Goal: Task Accomplishment & Management: Manage account settings

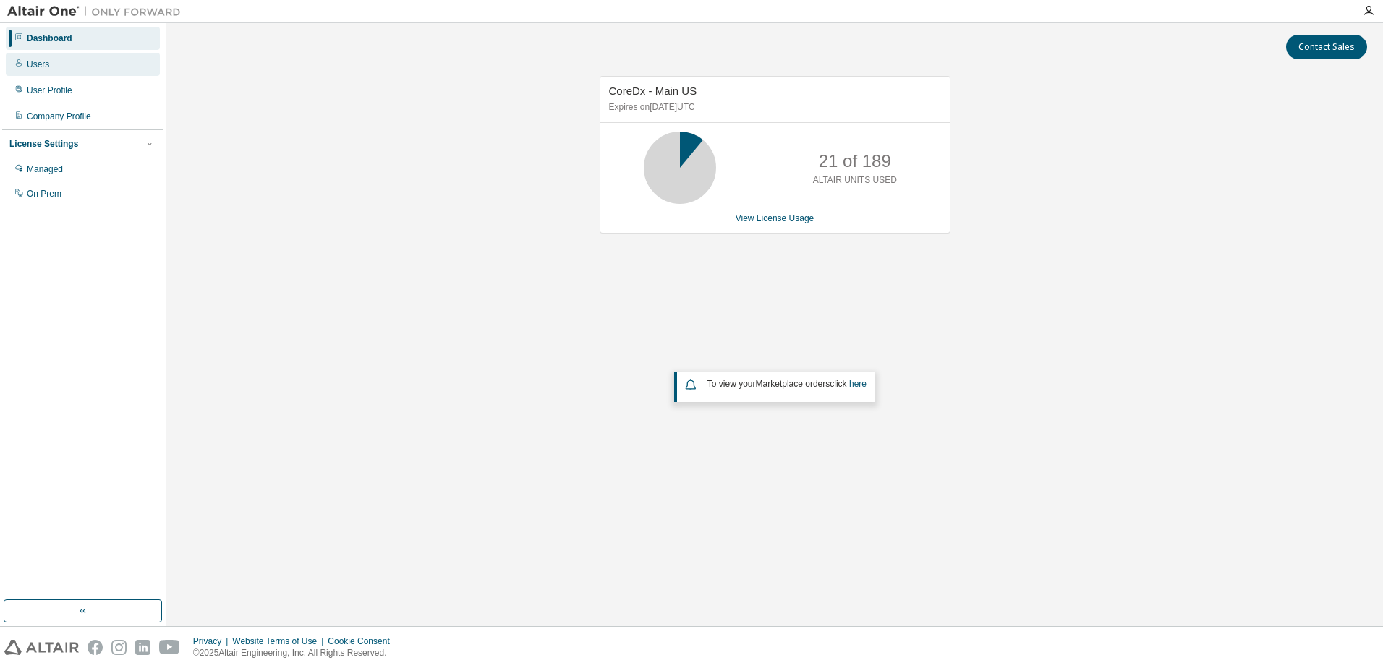
click at [48, 67] on div "Users" at bounding box center [38, 65] width 22 height 12
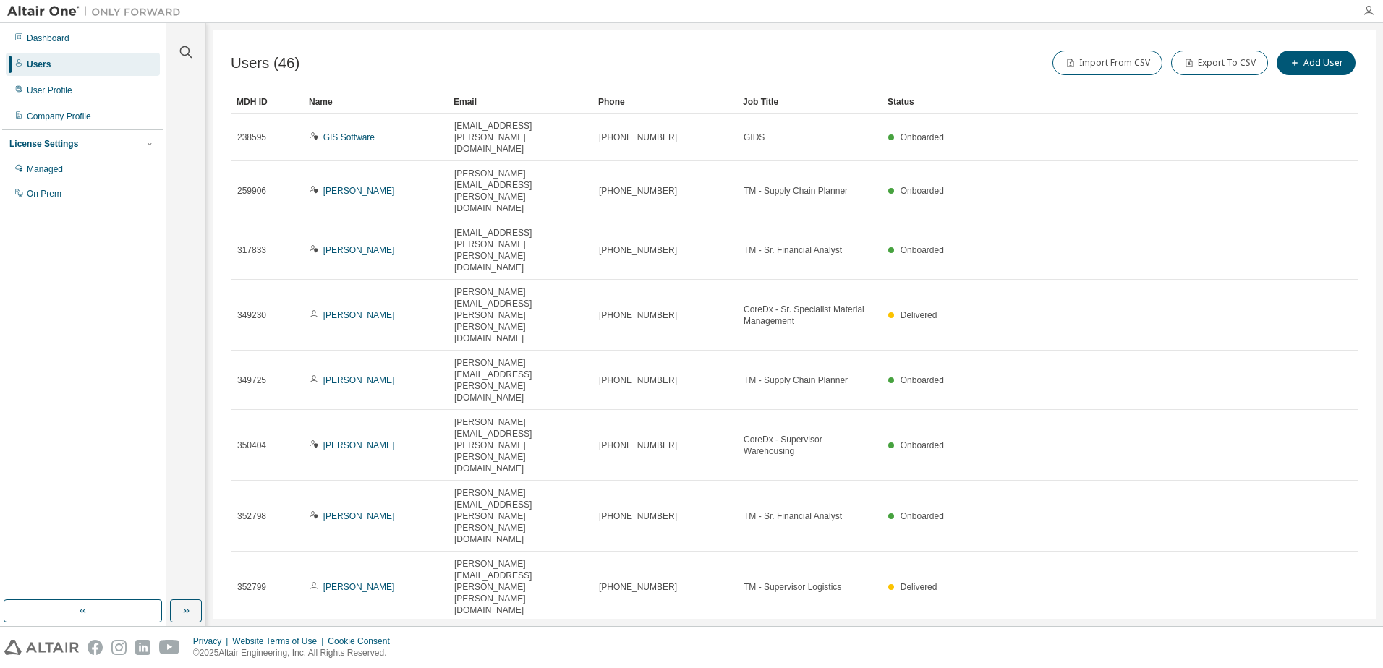
click at [1369, 9] on icon "button" at bounding box center [1369, 11] width 12 height 12
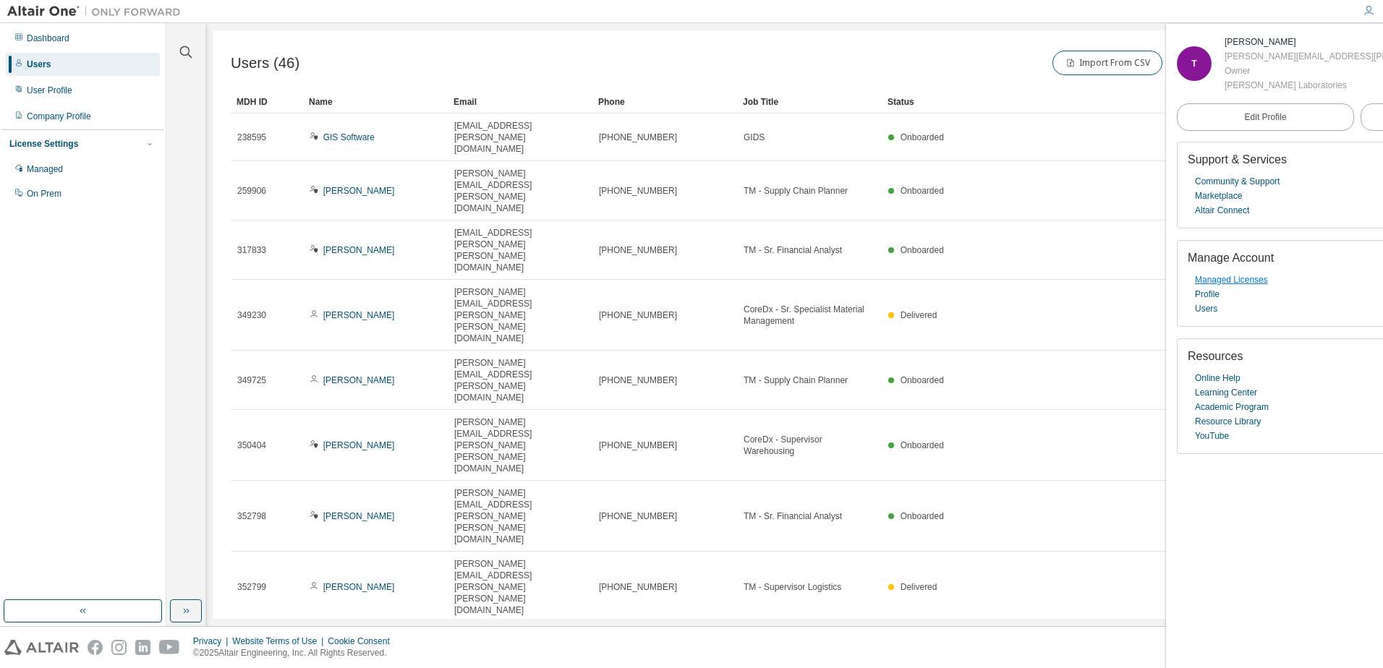
click at [1240, 283] on link "Managed Licenses" at bounding box center [1231, 280] width 73 height 14
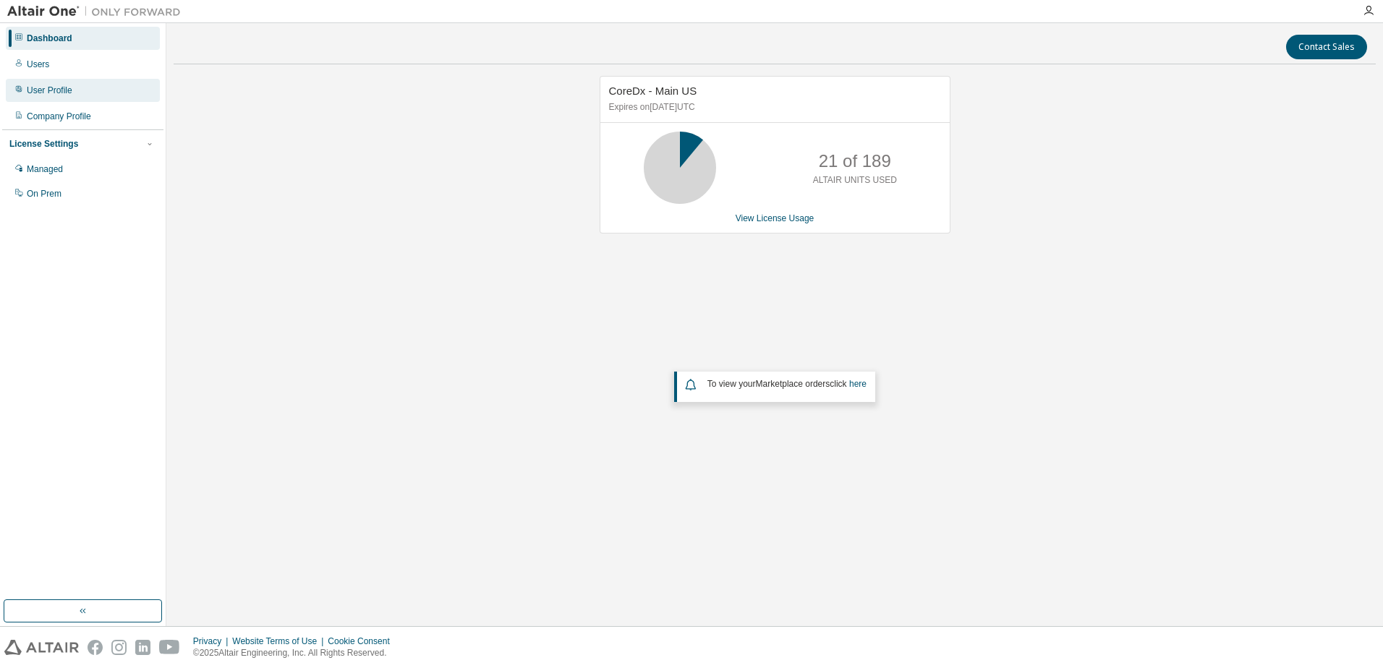
click at [57, 90] on div "User Profile" at bounding box center [50, 91] width 46 height 12
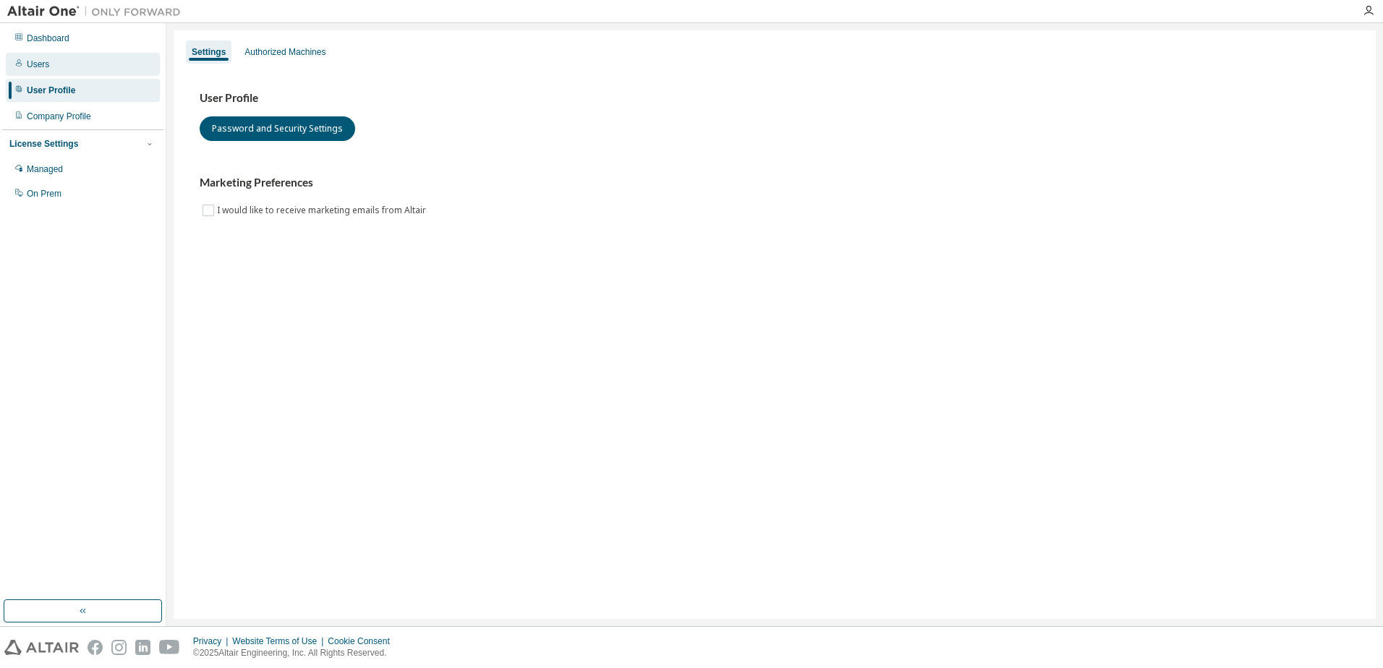
click at [68, 71] on div "Users" at bounding box center [83, 64] width 154 height 23
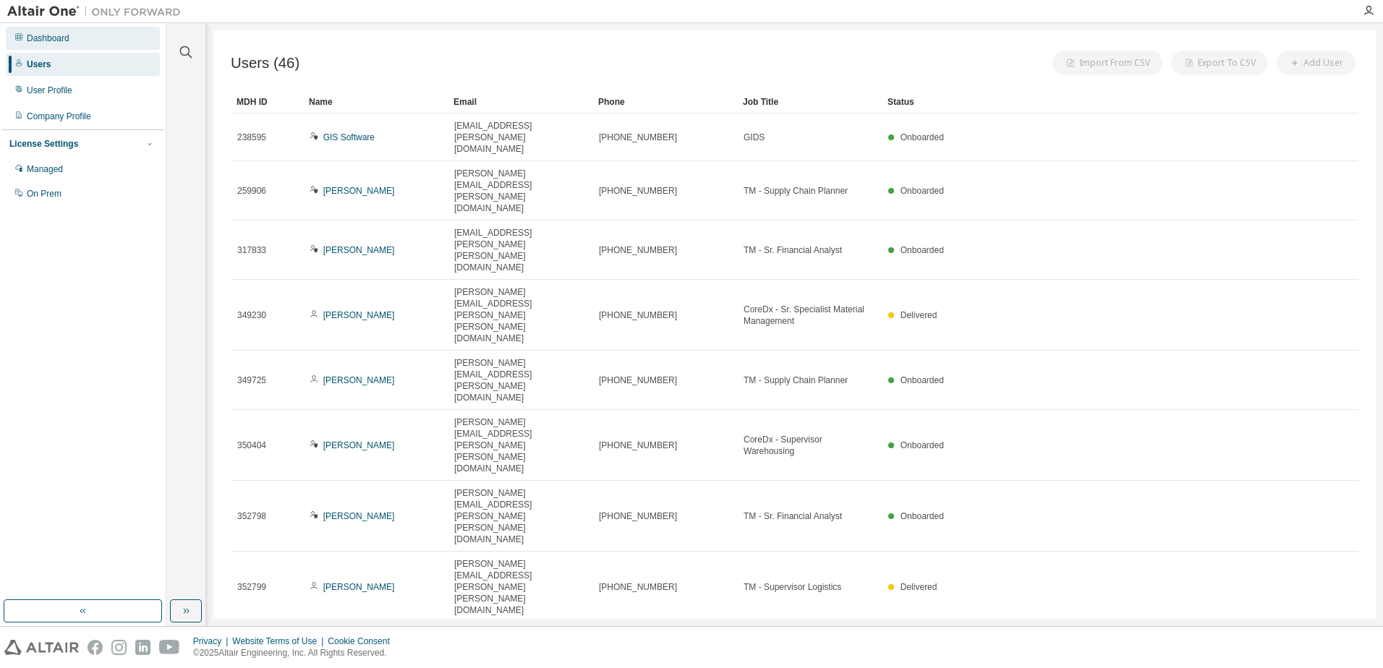
click at [88, 36] on div "Dashboard" at bounding box center [83, 38] width 154 height 23
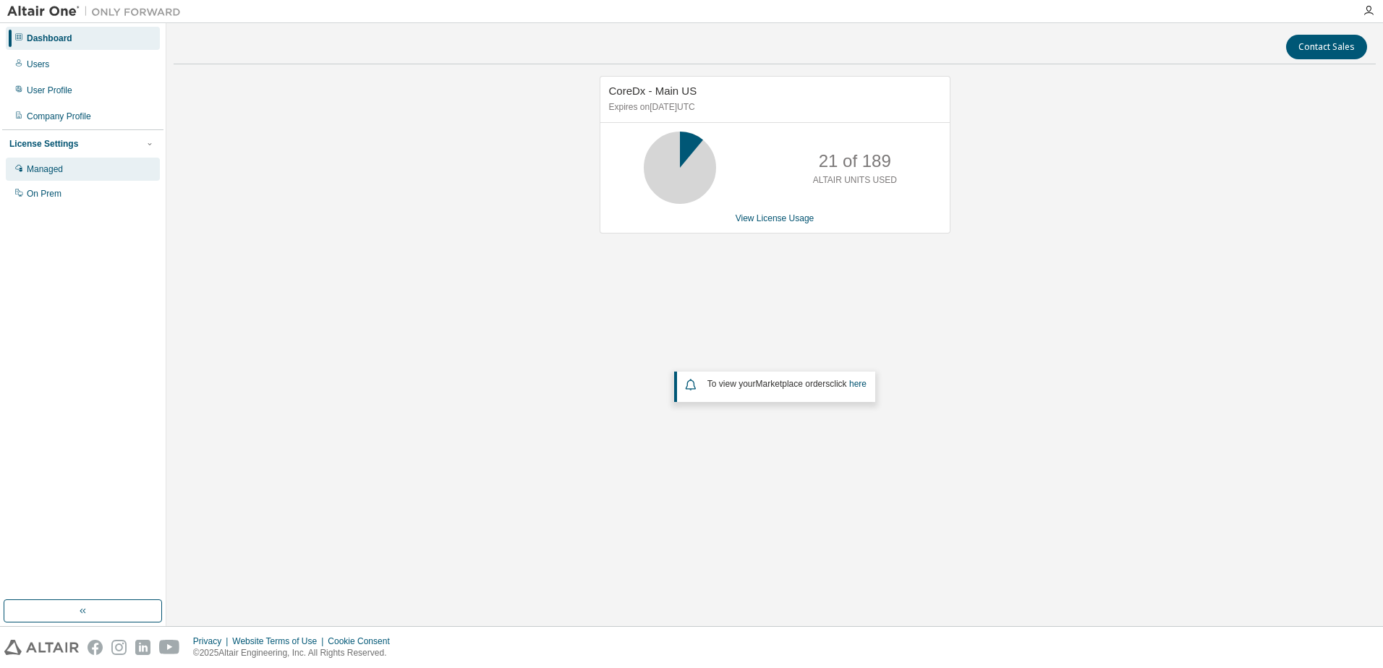
click at [77, 166] on div "Managed" at bounding box center [83, 169] width 154 height 23
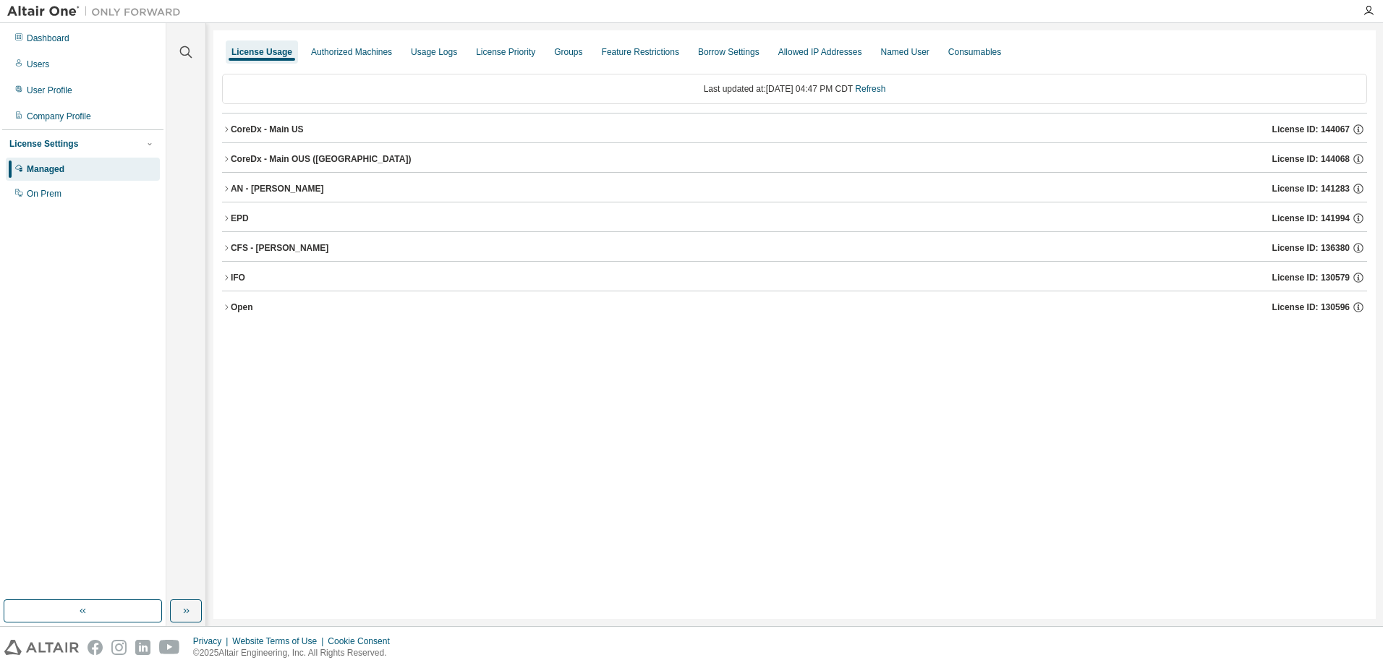
click at [226, 246] on icon "button" at bounding box center [226, 247] width 3 height 5
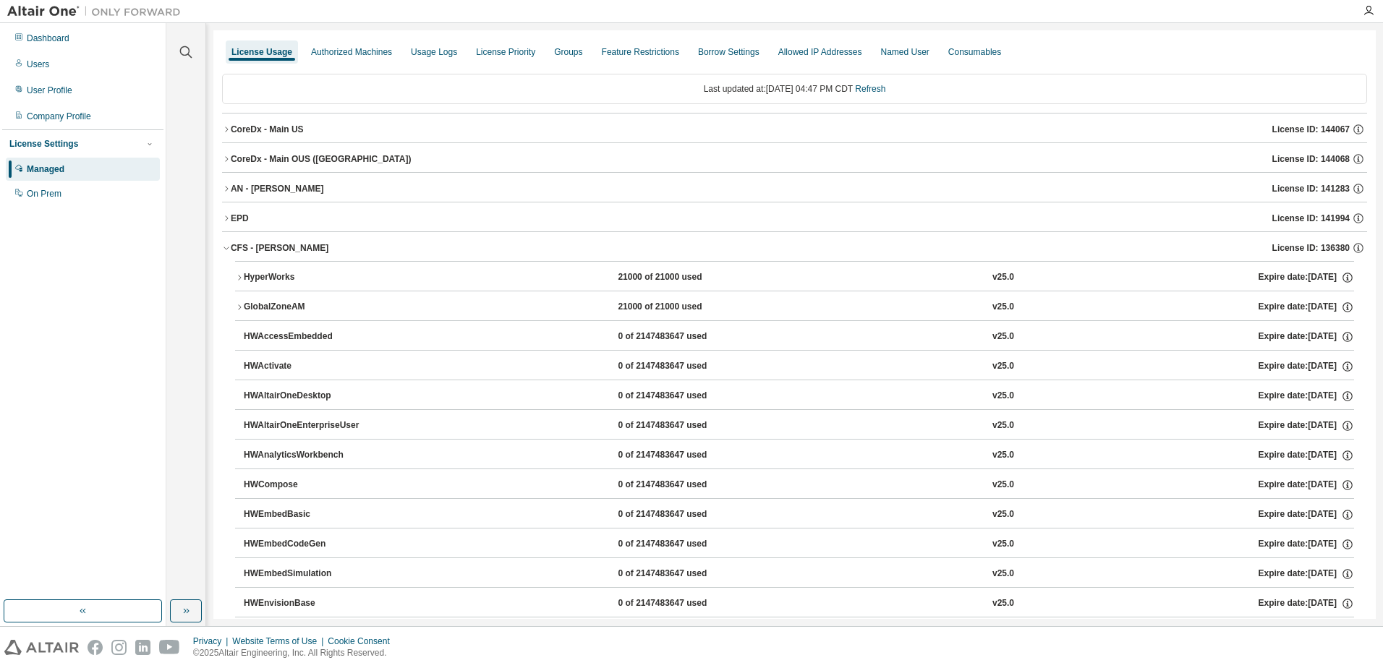
click at [229, 248] on icon "button" at bounding box center [226, 248] width 9 height 9
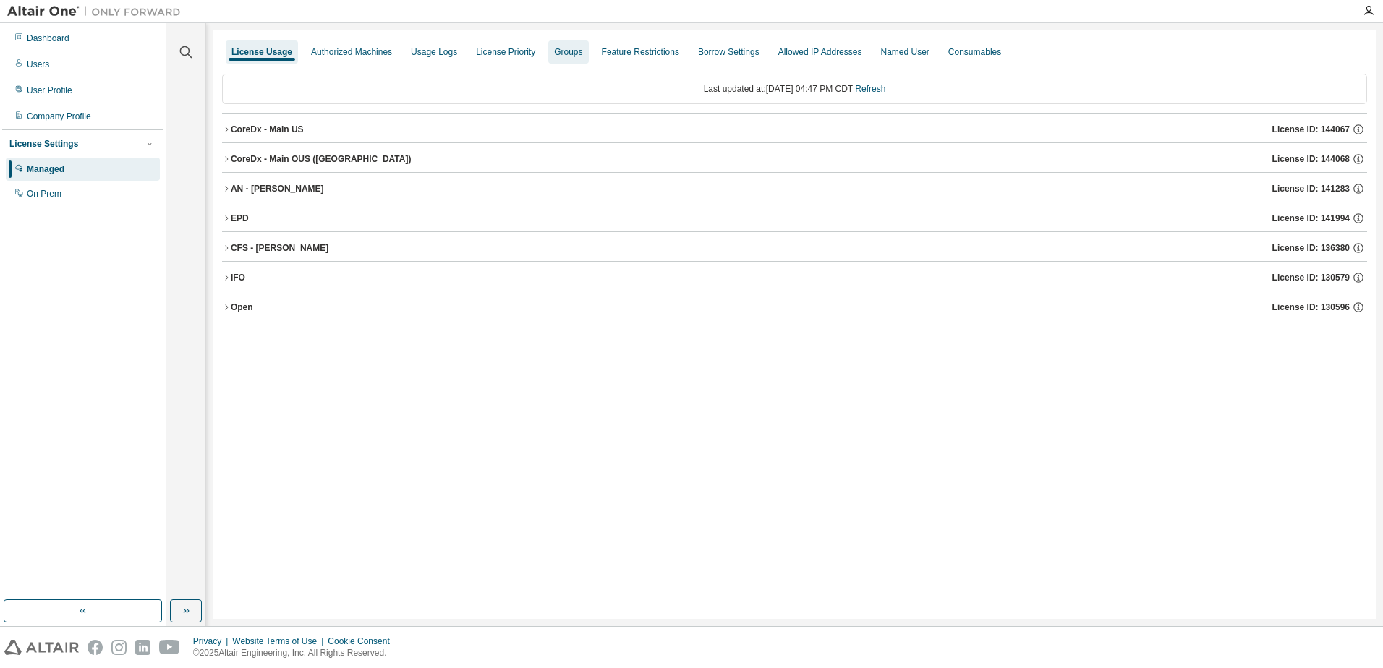
click at [582, 56] on div "Groups" at bounding box center [568, 52] width 28 height 12
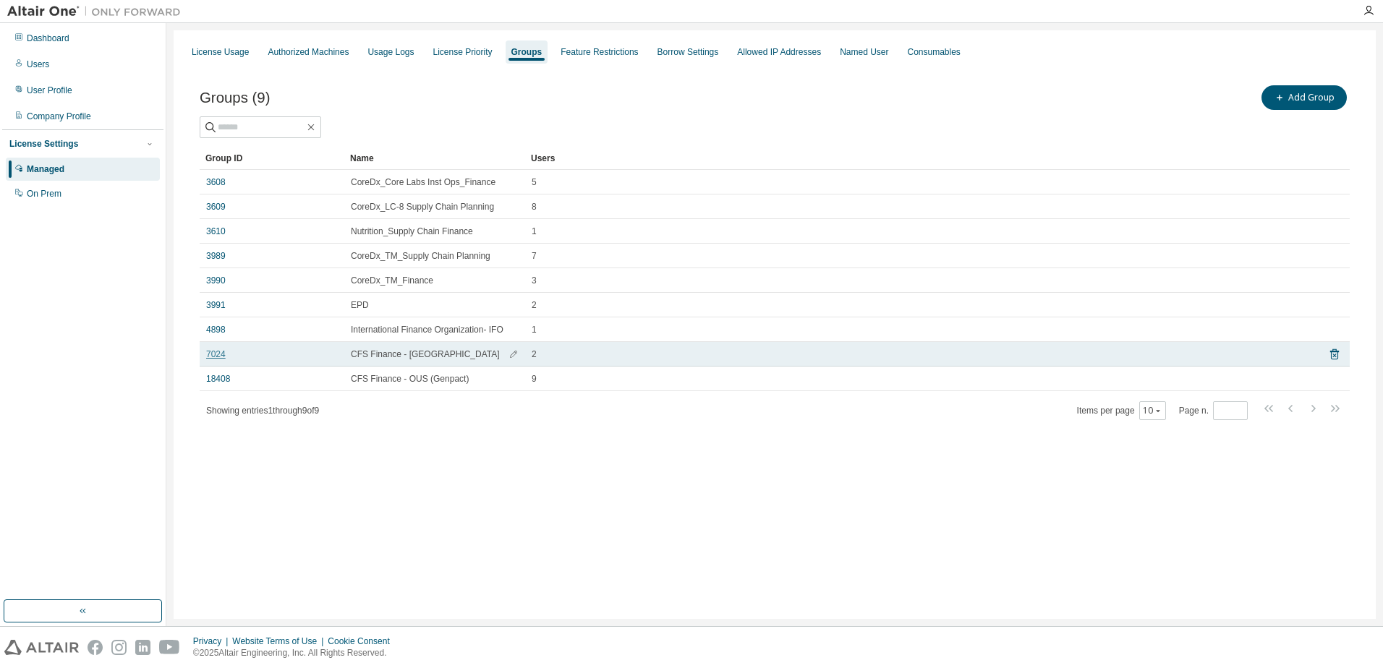
click at [213, 354] on link "7024" at bounding box center [216, 355] width 20 height 12
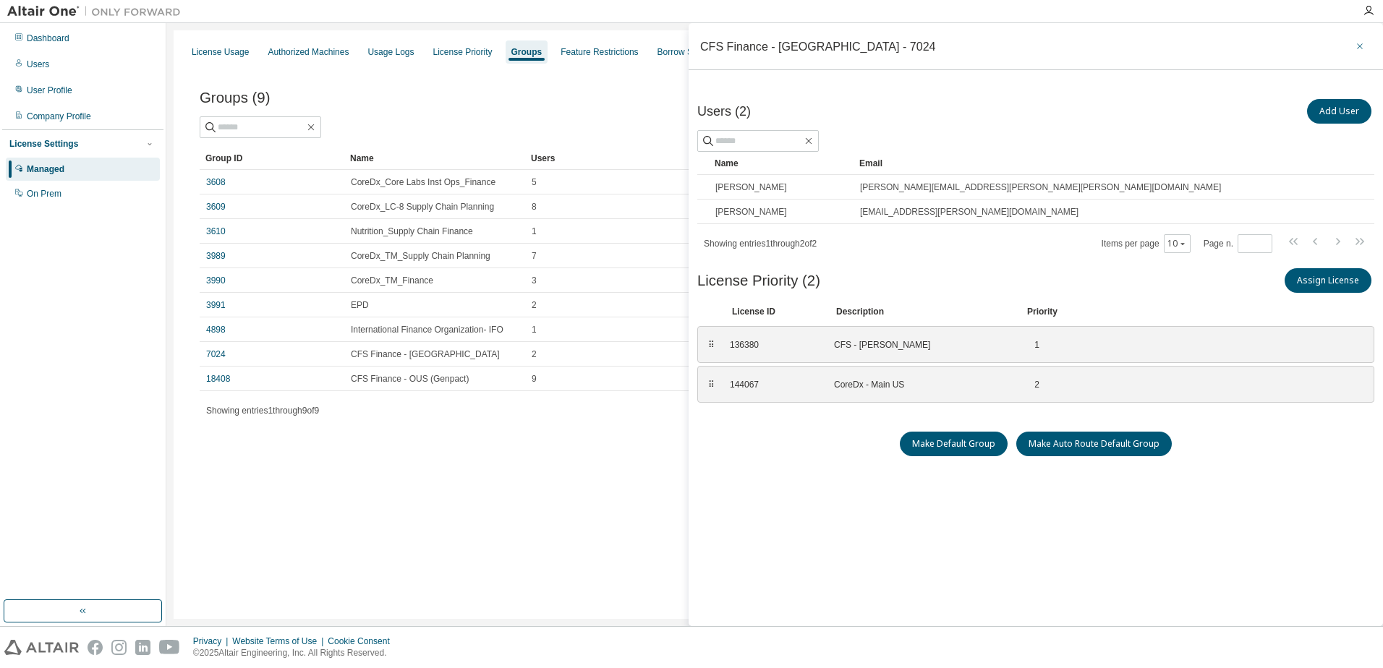
click at [1355, 48] on icon "button" at bounding box center [1360, 47] width 10 height 12
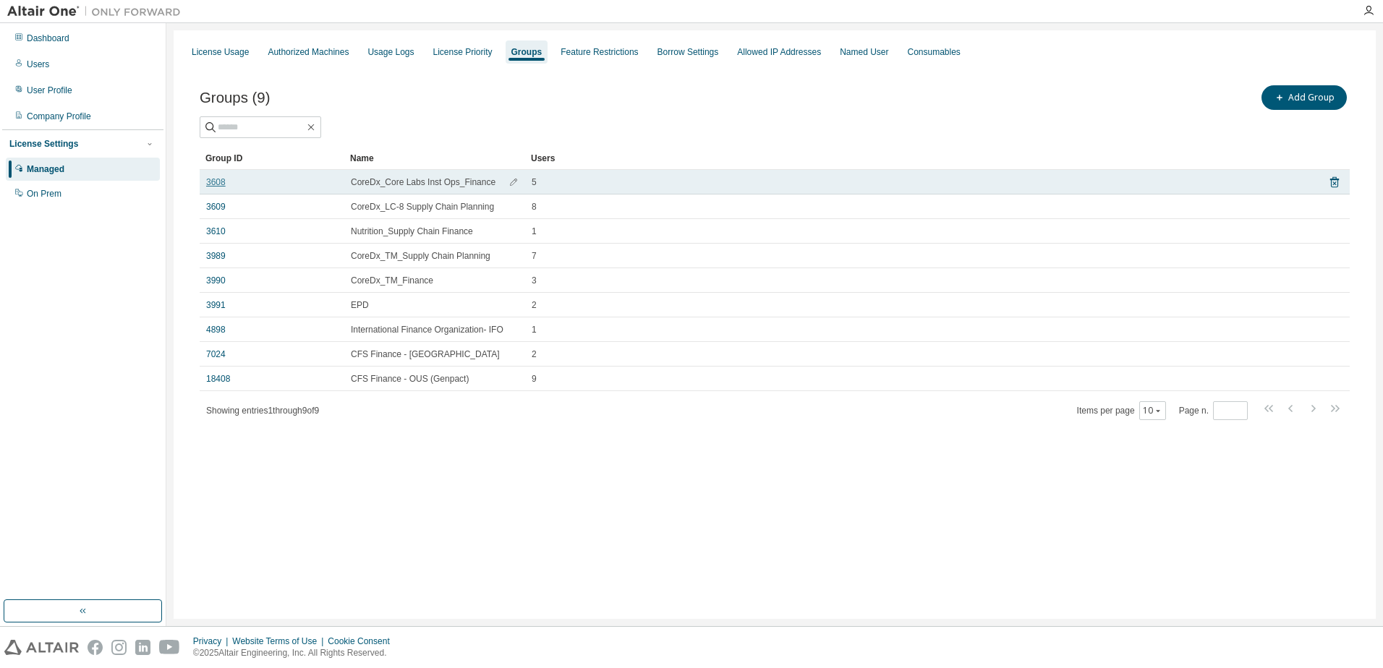
click at [214, 181] on link "3608" at bounding box center [216, 182] width 20 height 12
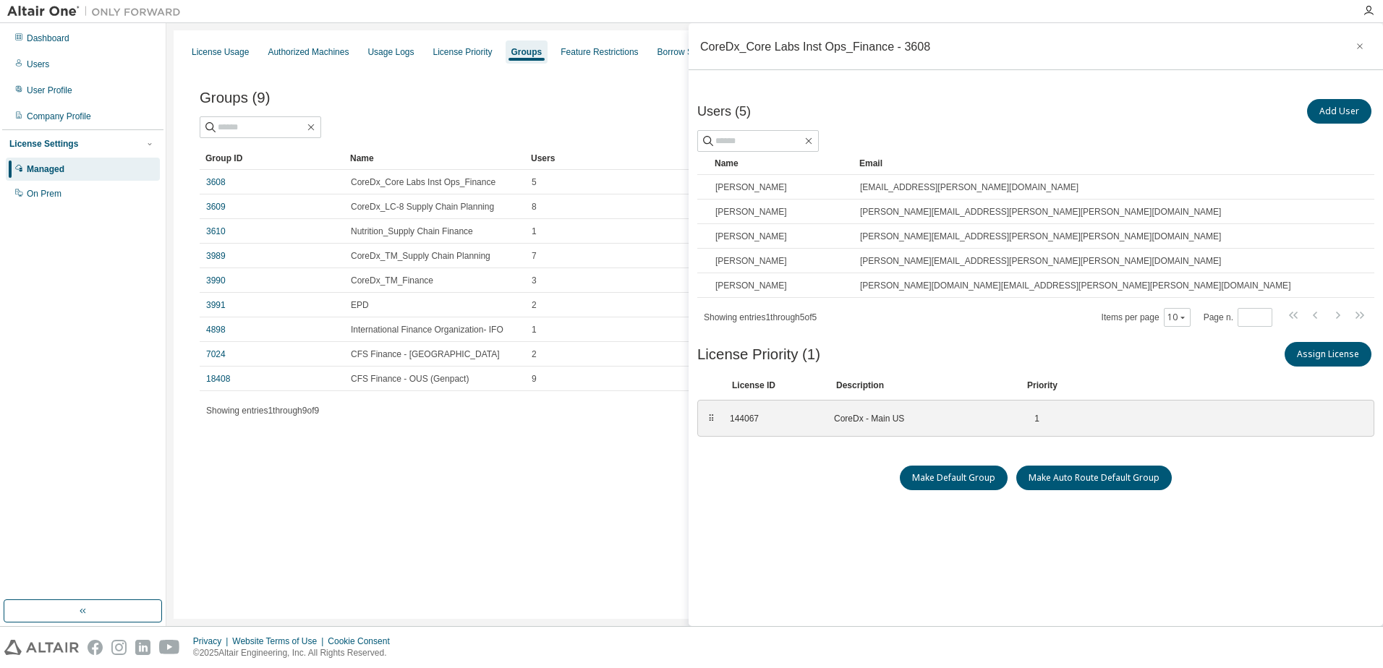
drag, startPoint x: 1352, startPoint y: 43, endPoint x: 1305, endPoint y: 80, distance: 59.3
click at [1355, 43] on icon "button" at bounding box center [1360, 47] width 10 height 12
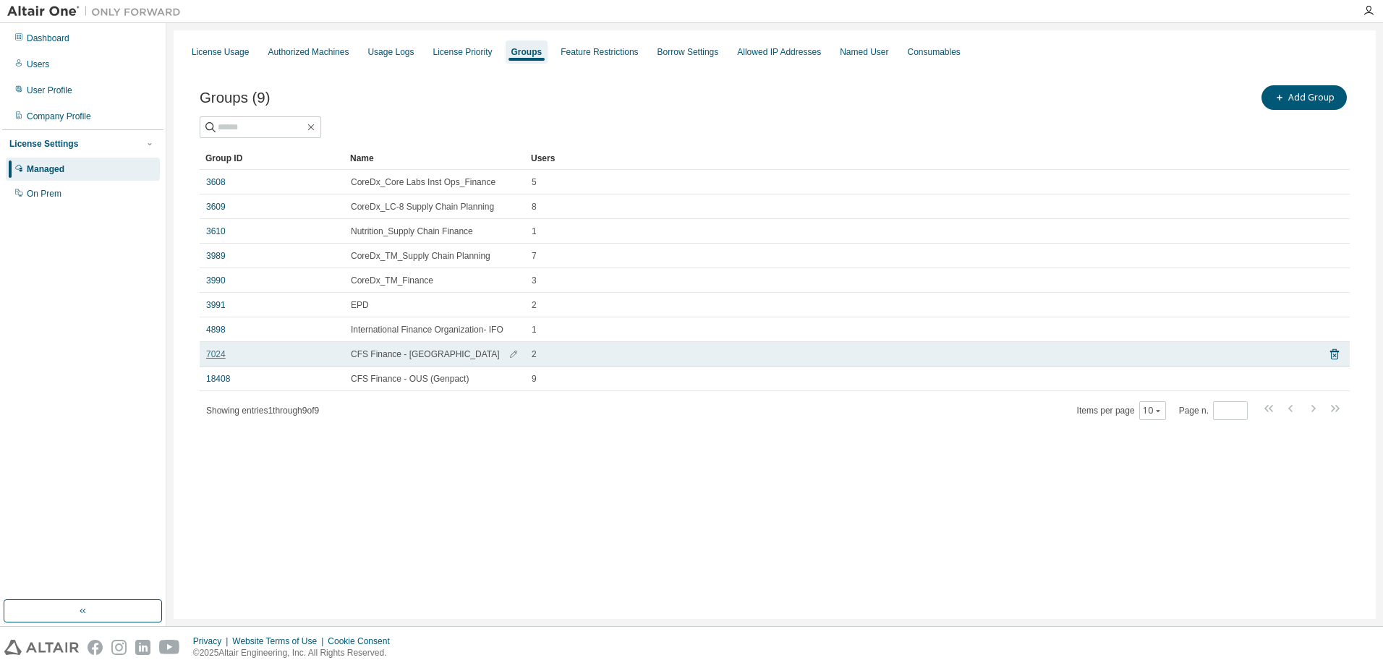
click at [218, 356] on link "7024" at bounding box center [216, 355] width 20 height 12
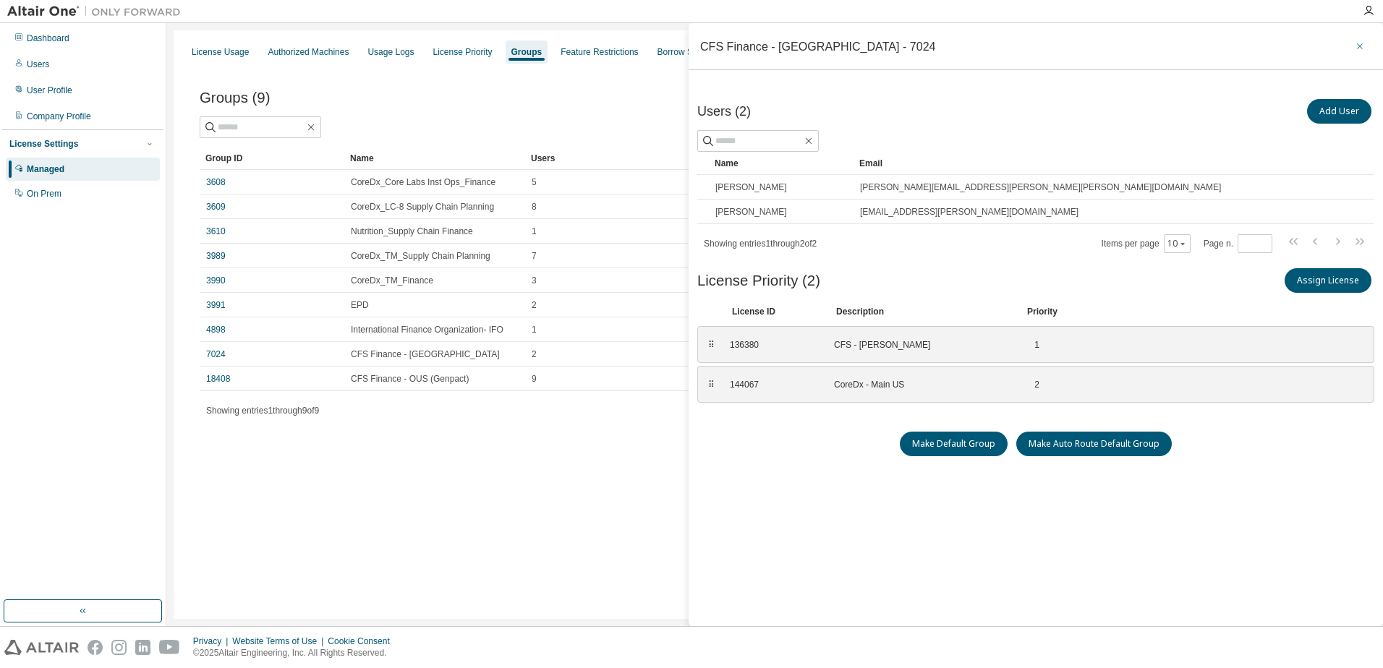
click at [1355, 50] on icon "button" at bounding box center [1360, 47] width 10 height 12
